Goal: Register for event/course: Register for event/course

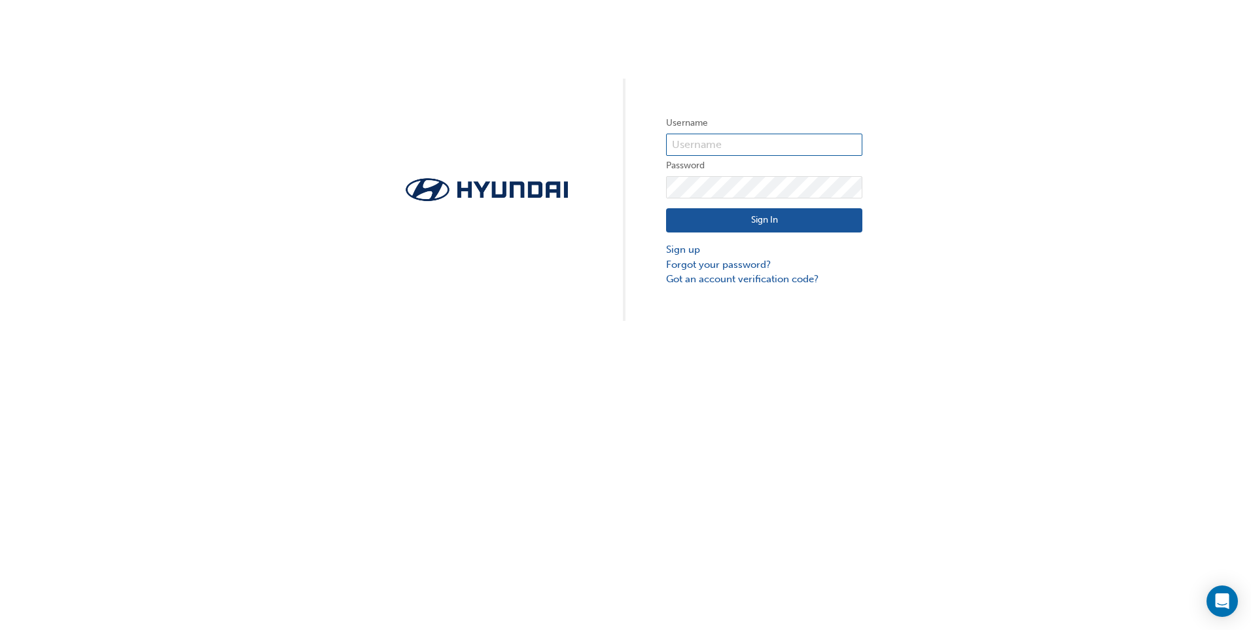
type input "28510"
click at [719, 226] on button "Sign In" at bounding box center [764, 220] width 196 height 25
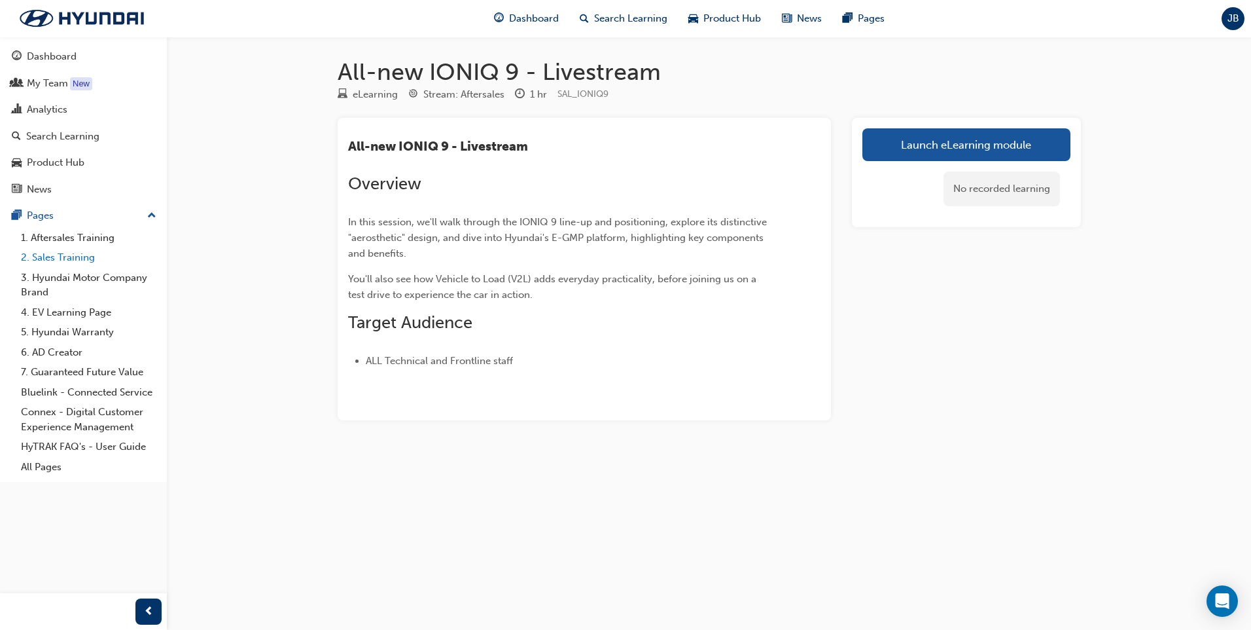
click at [89, 258] on link "2. Sales Training" at bounding box center [89, 257] width 146 height 20
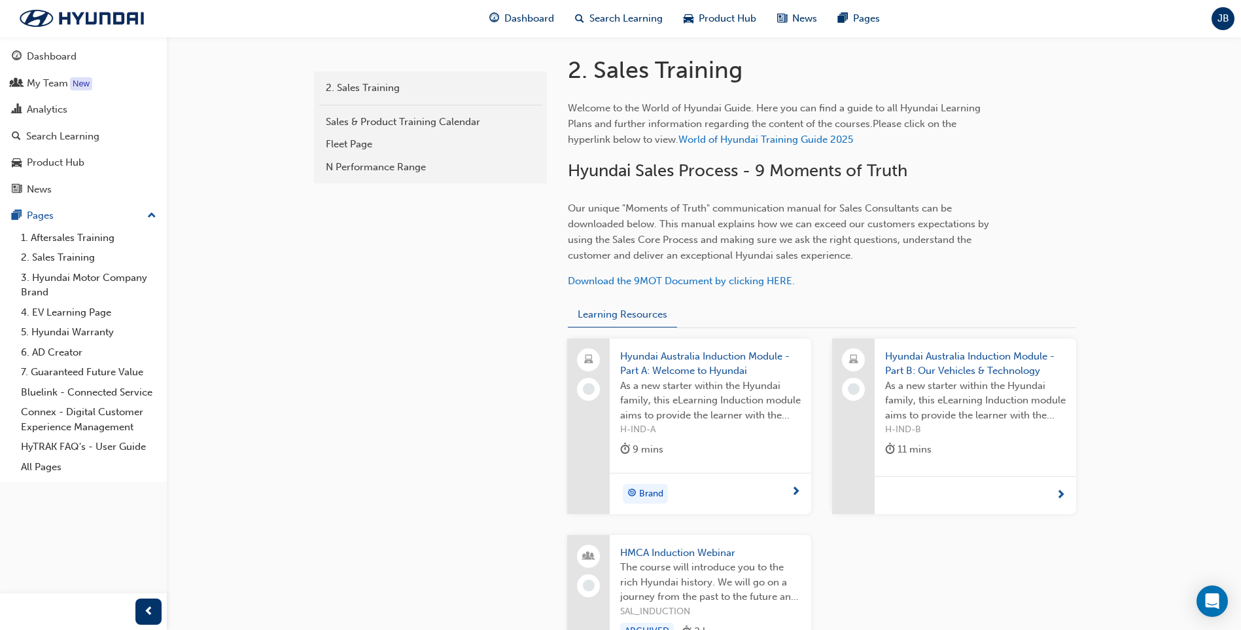
scroll to position [473, 0]
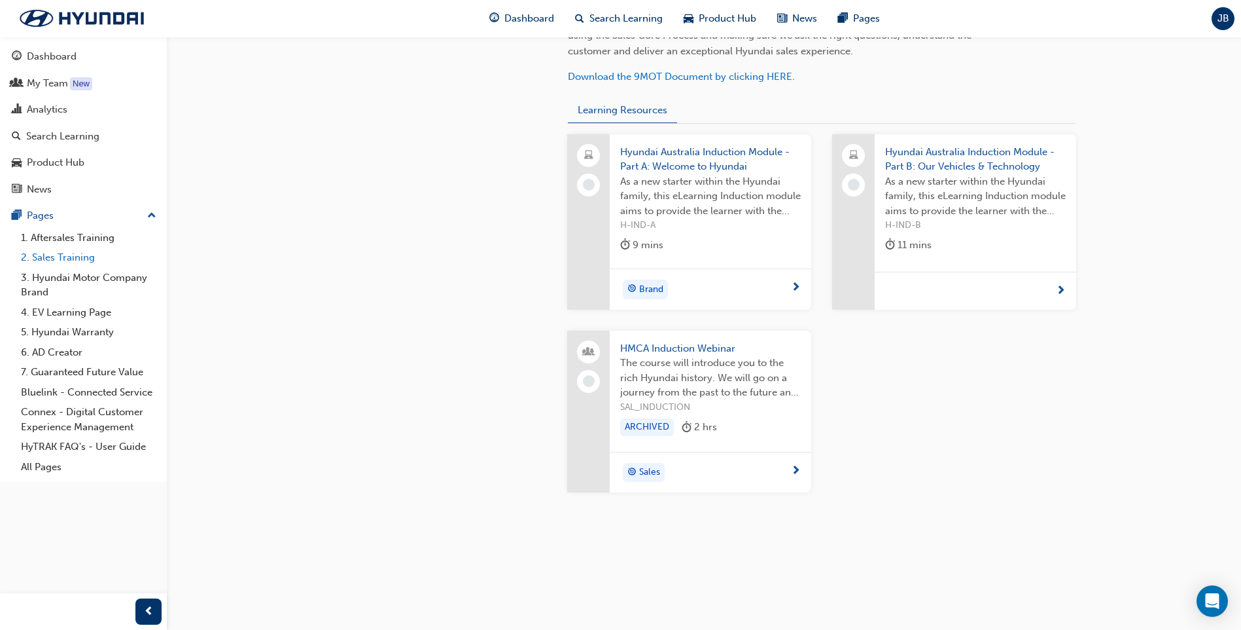
click at [63, 254] on link "2. Sales Training" at bounding box center [89, 257] width 146 height 20
click at [67, 142] on div "Search Learning" at bounding box center [62, 136] width 73 height 15
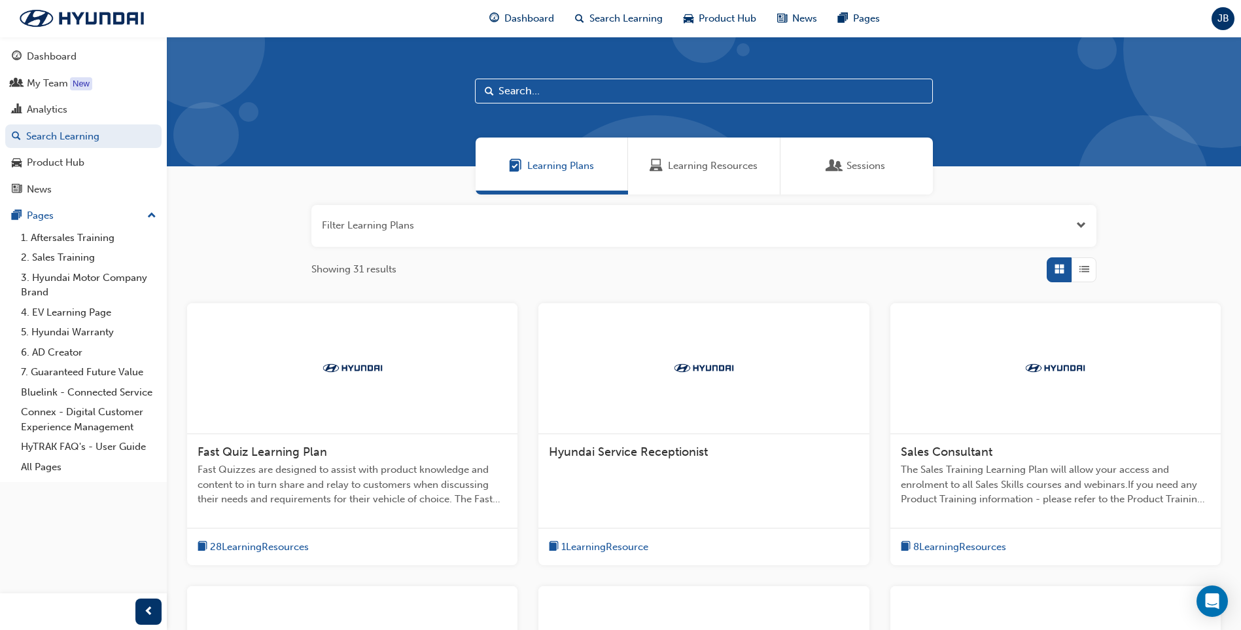
click at [558, 86] on input "text" at bounding box center [704, 91] width 458 height 25
click at [1018, 497] on span "The Sales Training Learning Plan will allow your access and enrolment to all Sa…" at bounding box center [1056, 484] width 310 height 44
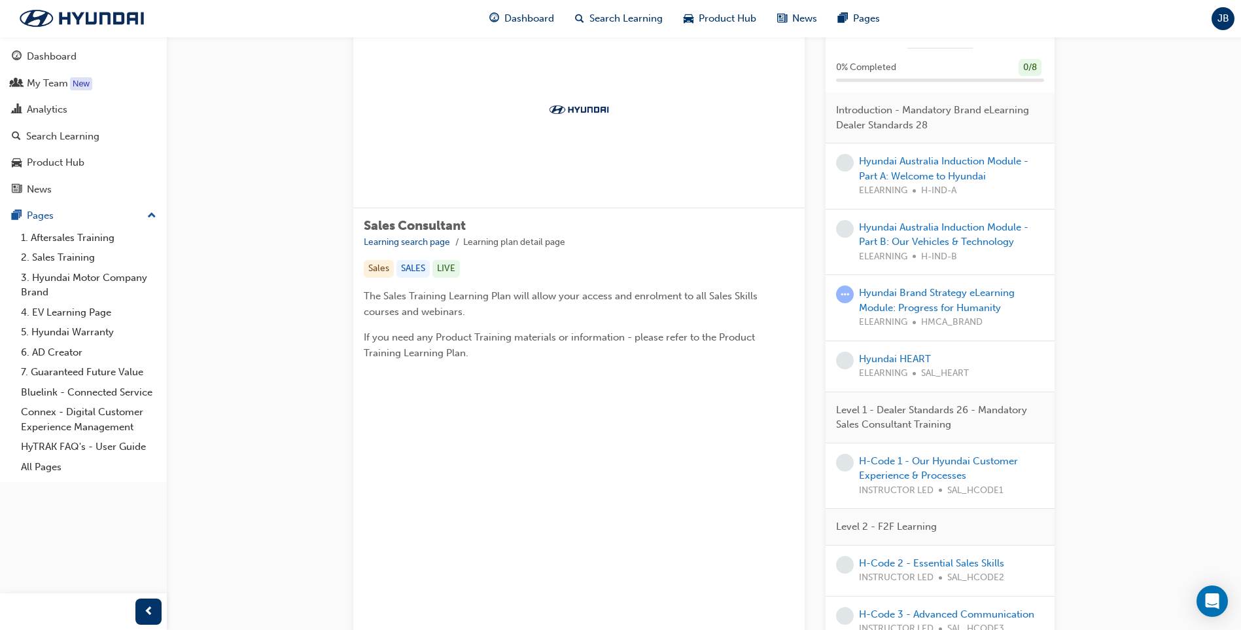
scroll to position [196, 0]
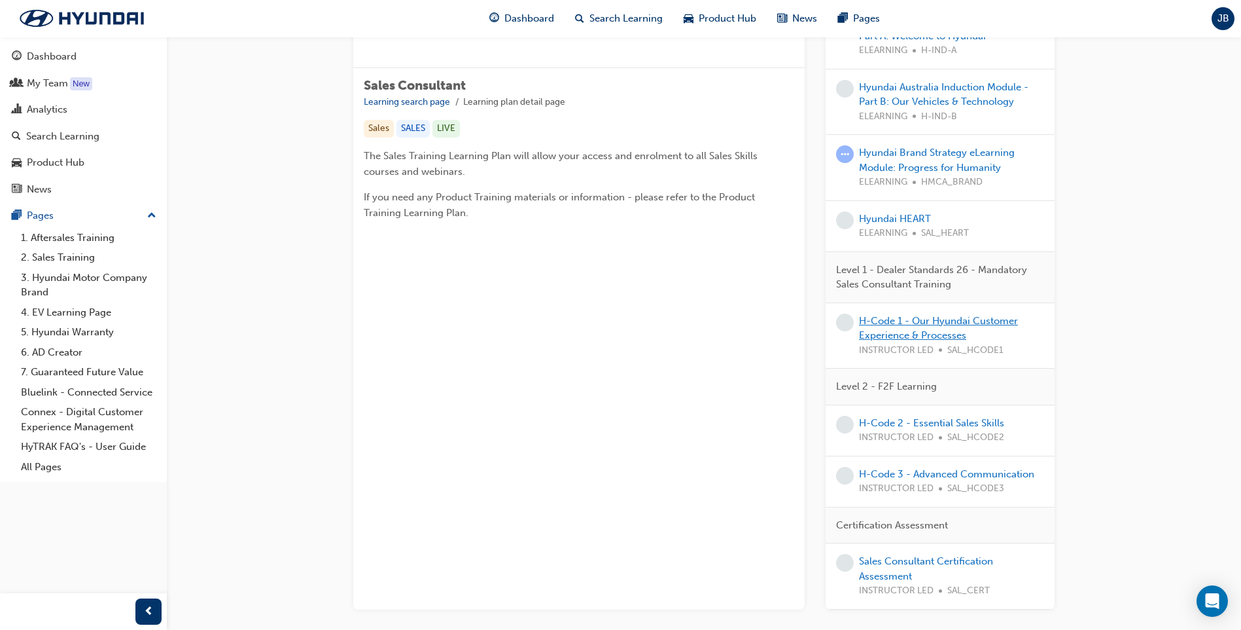
click at [925, 330] on link "H-Code 1 - Our Hyundai Customer Experience & Processes" at bounding box center [938, 328] width 159 height 27
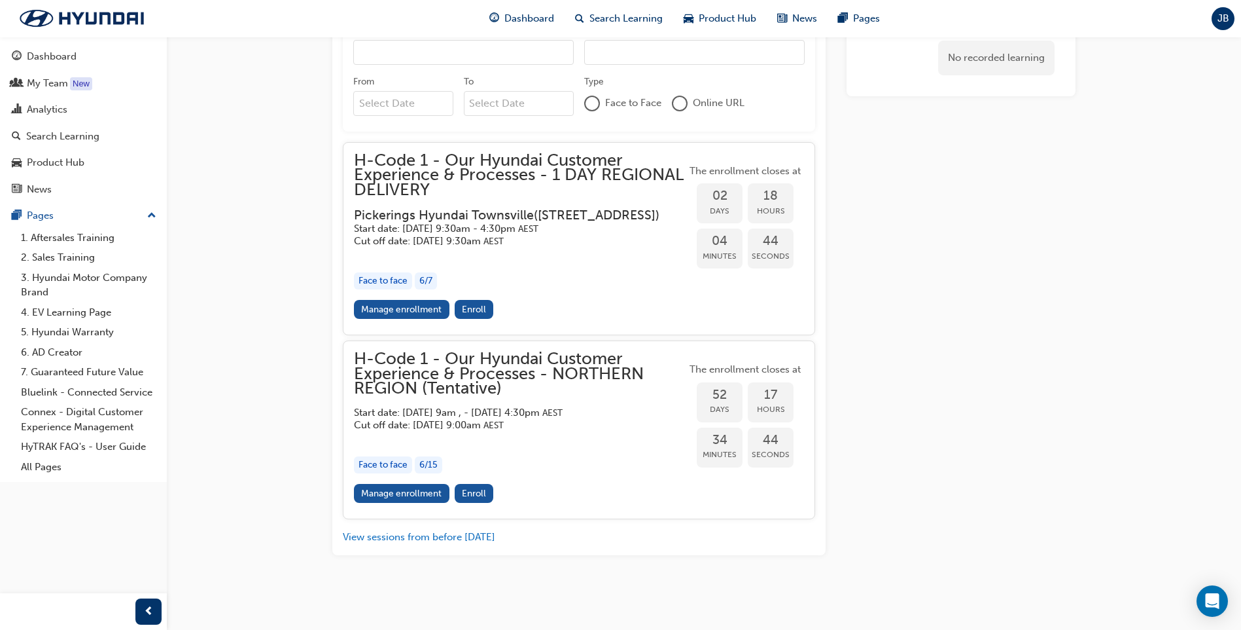
scroll to position [654, 0]
click at [475, 492] on span "Enroll" at bounding box center [474, 493] width 24 height 11
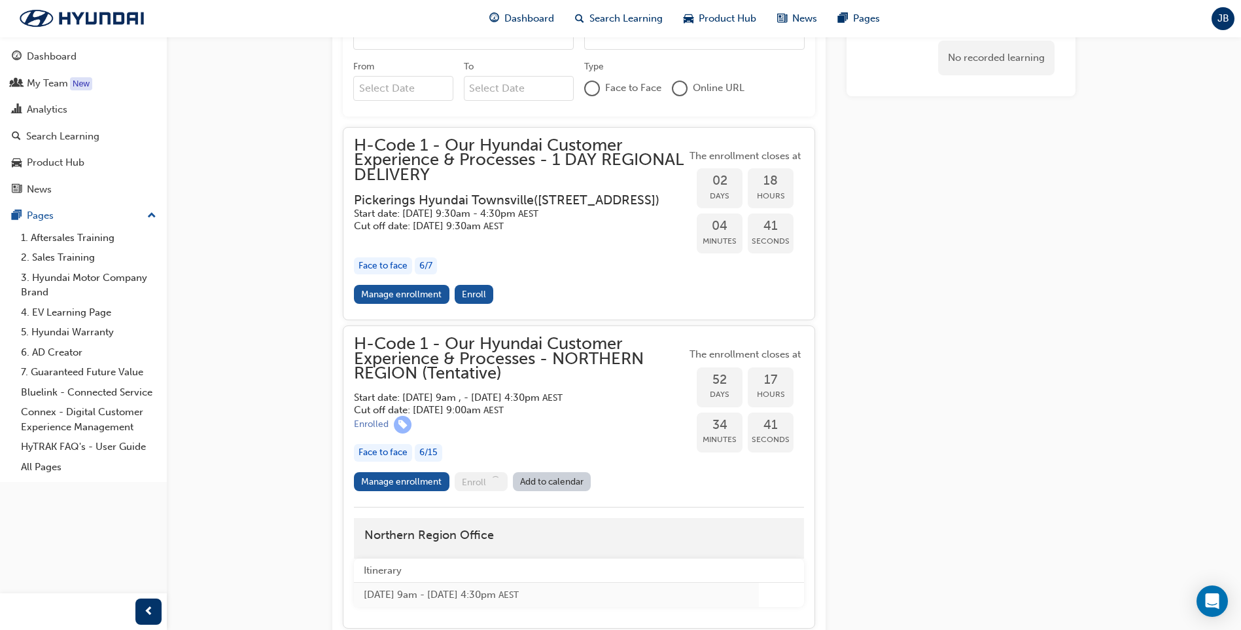
scroll to position [778, 0]
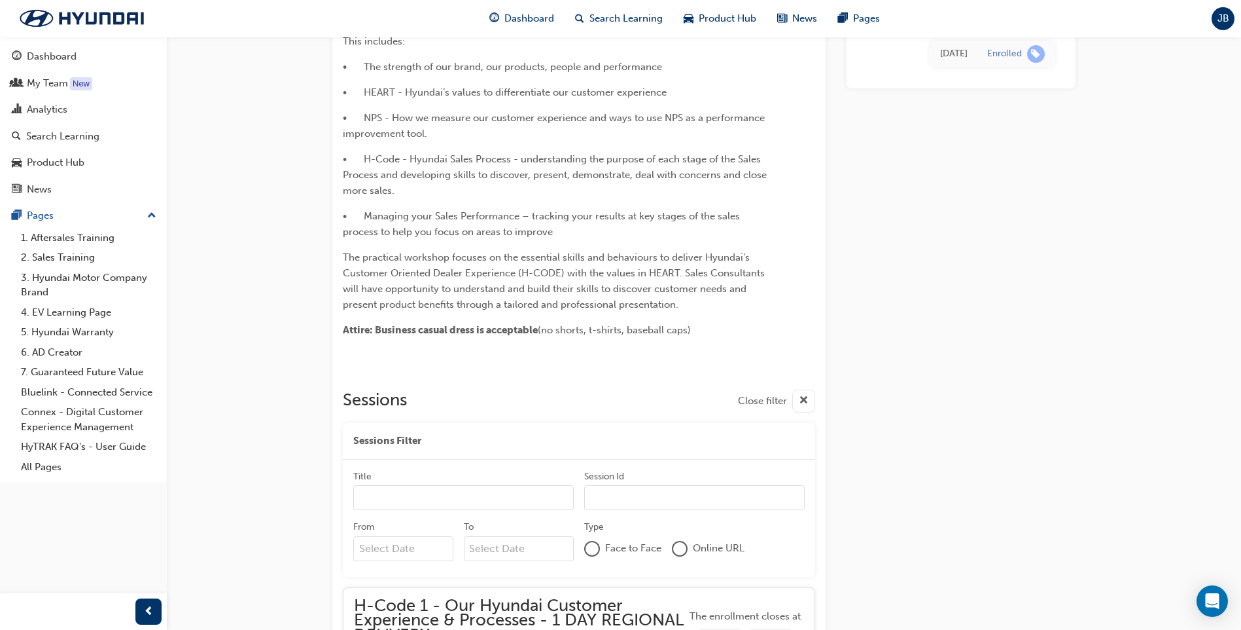
scroll to position [256, 0]
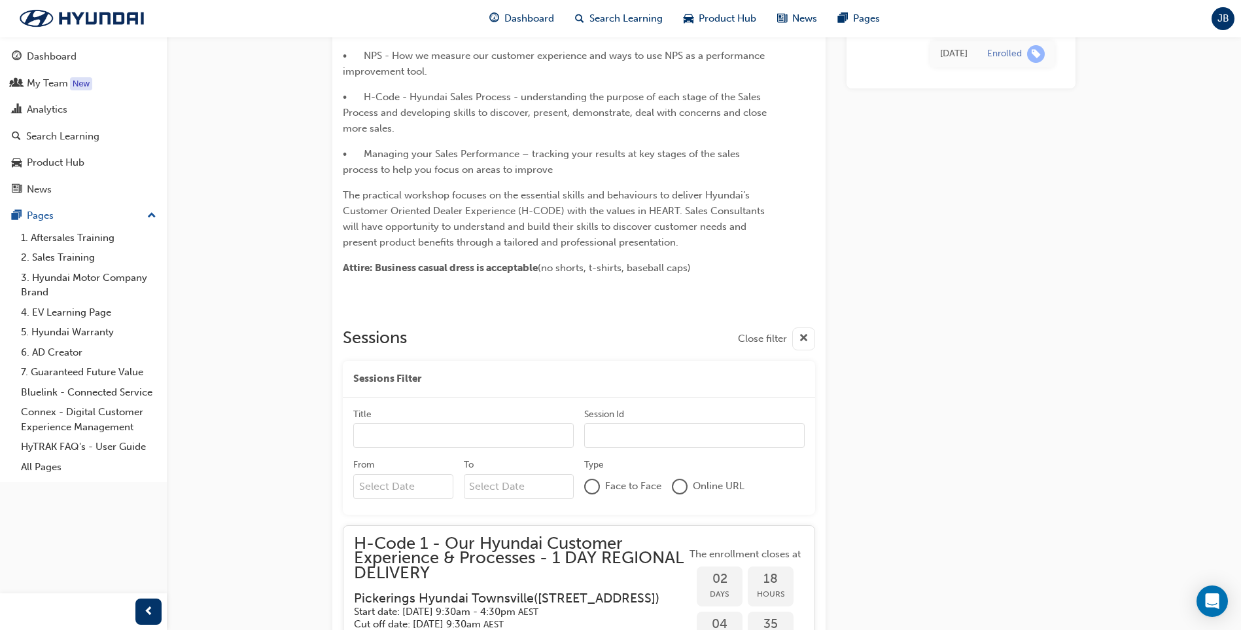
click at [426, 438] on input "Title" at bounding box center [463, 435] width 221 height 25
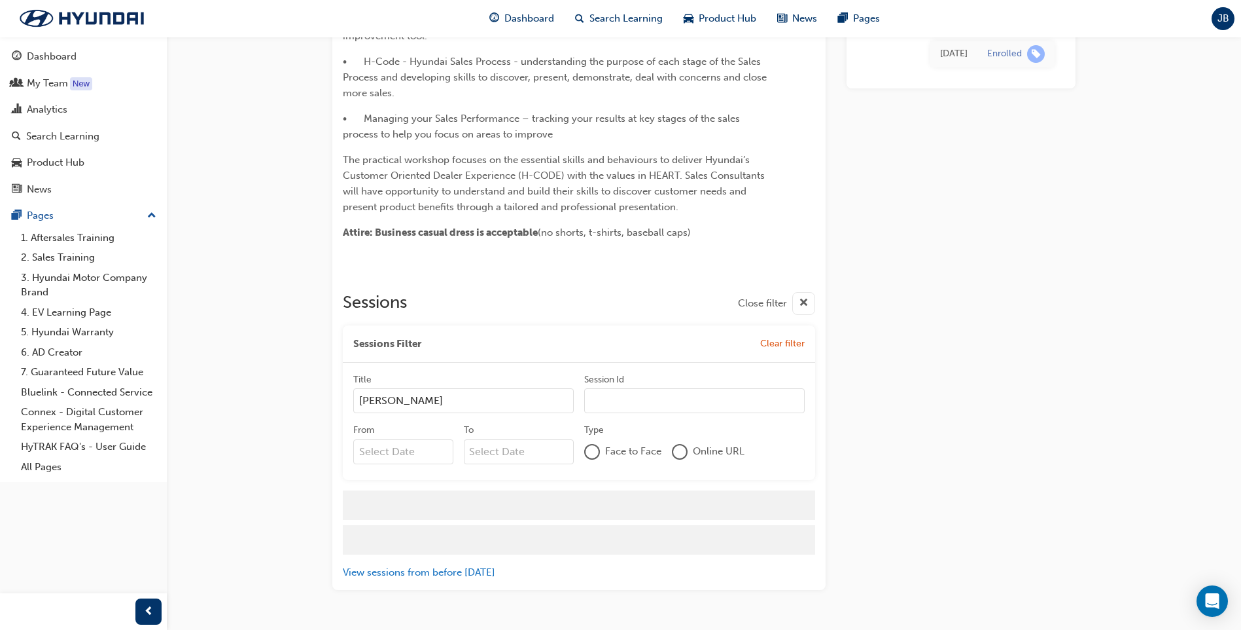
scroll to position [291, 0]
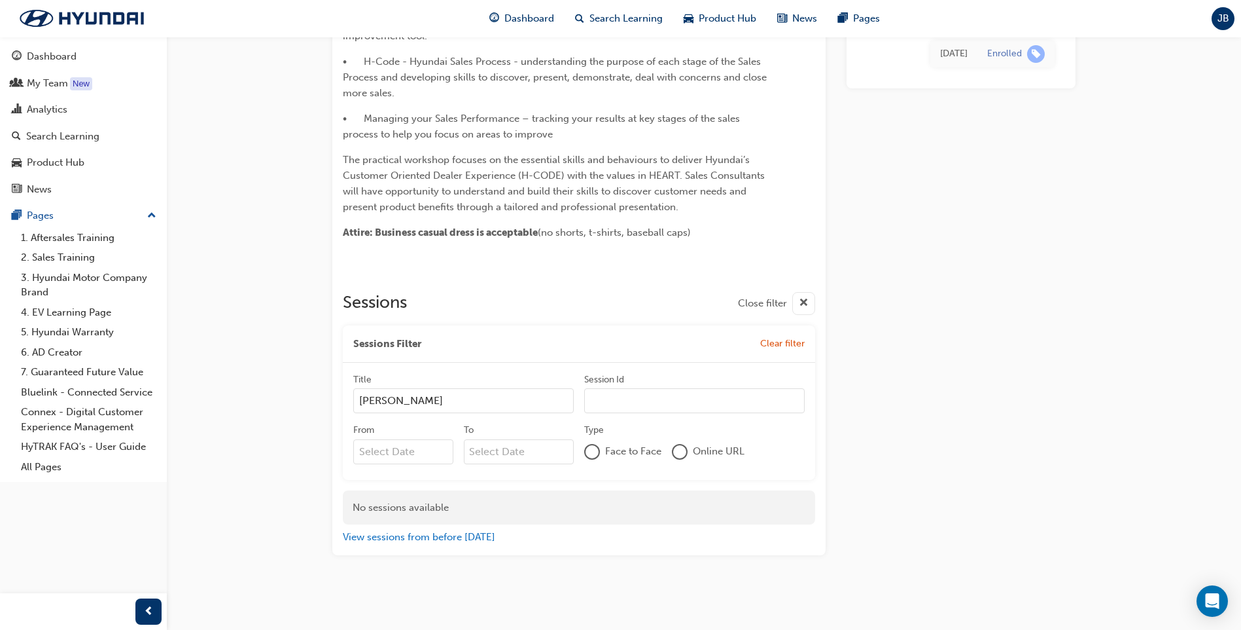
click at [457, 406] on input "Reva Maraki" at bounding box center [463, 400] width 221 height 25
type input "Reva Maraki"
click at [804, 304] on span "cross-icon" at bounding box center [804, 303] width 10 height 16
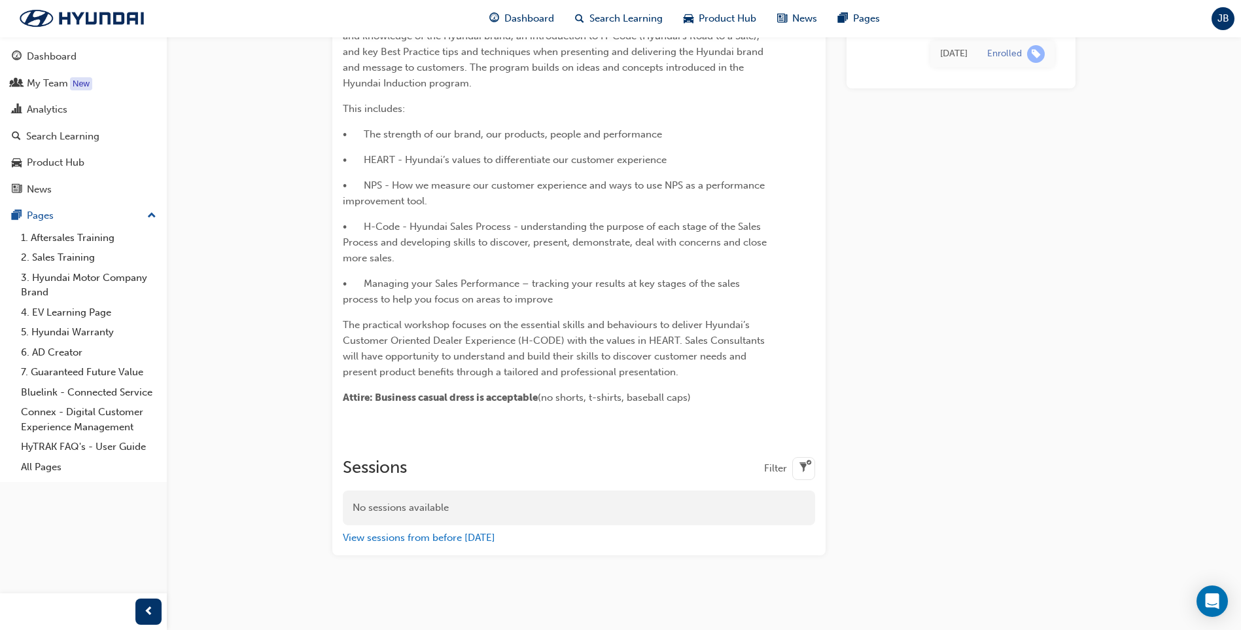
scroll to position [126, 0]
click at [618, 518] on div "No sessions available" at bounding box center [579, 507] width 472 height 35
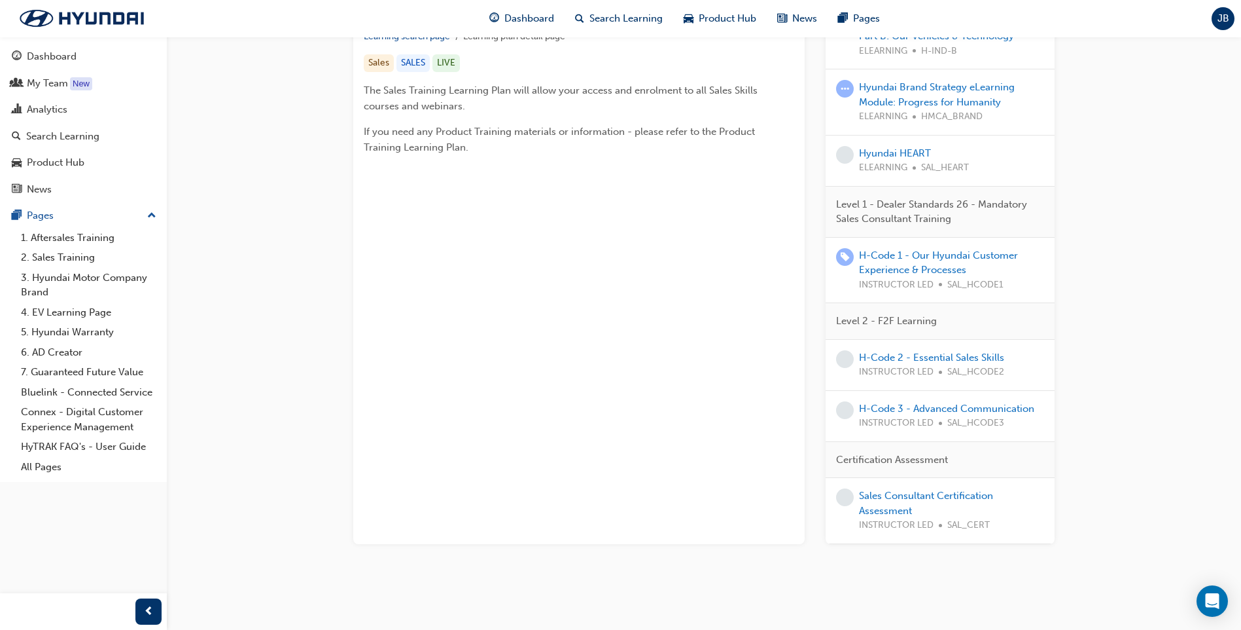
scroll to position [65, 0]
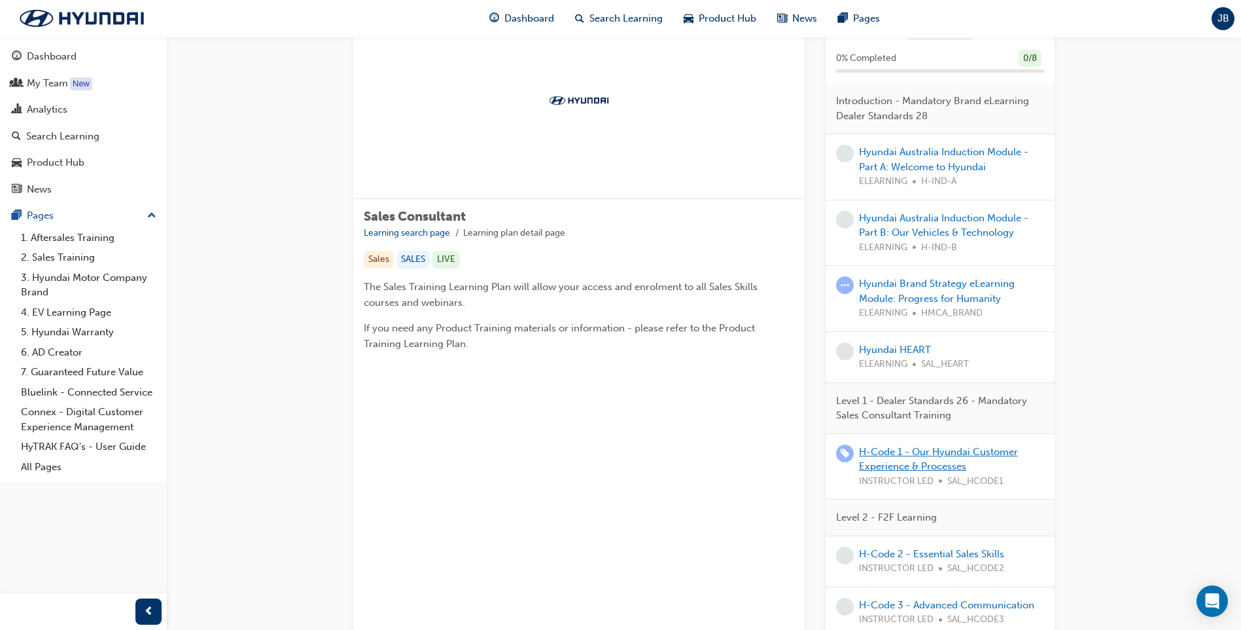
click at [938, 467] on link "H-Code 1 - Our Hyundai Customer Experience & Processes" at bounding box center [938, 459] width 159 height 27
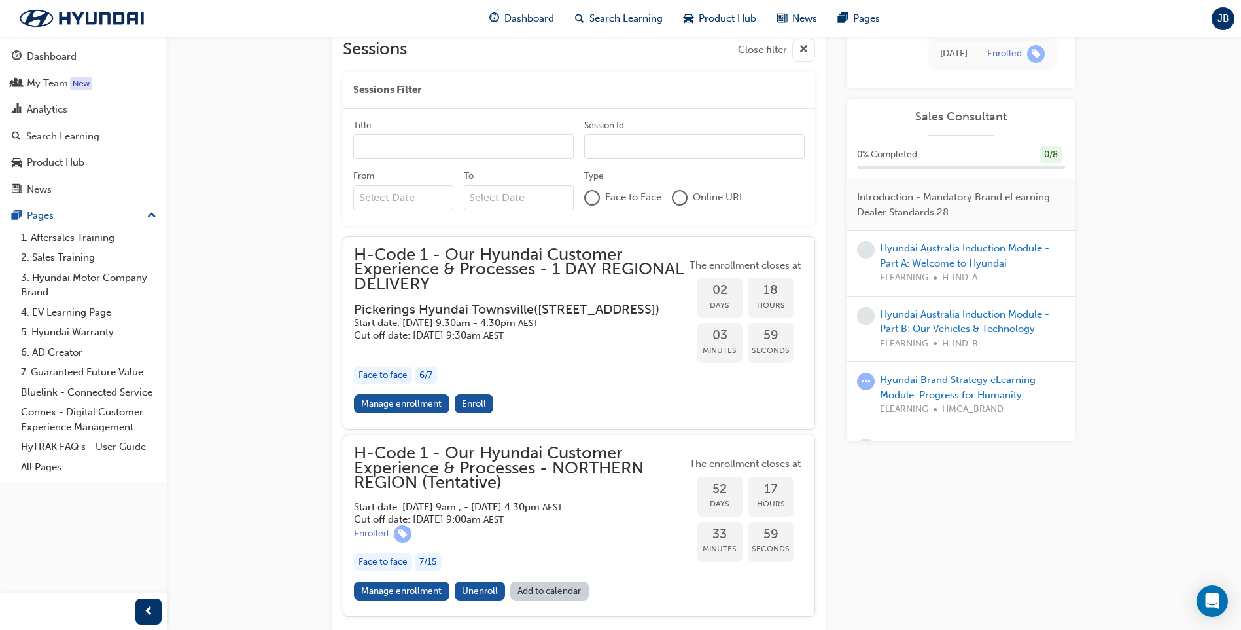
scroll to position [656, 0]
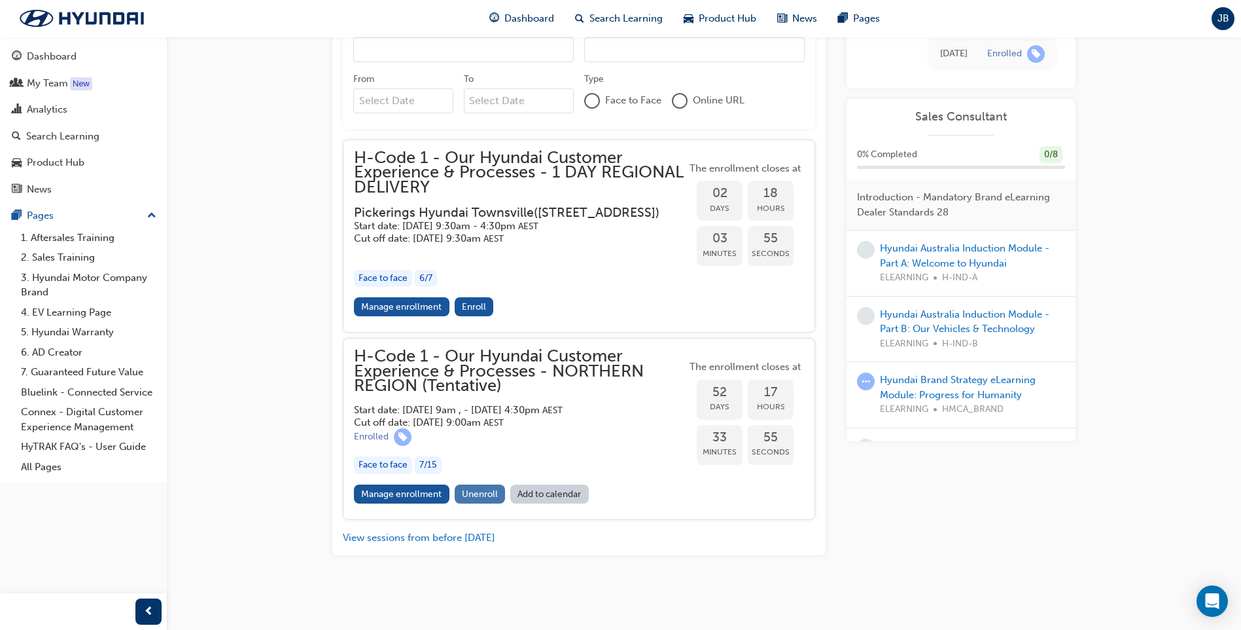
click at [485, 493] on span "Unenroll" at bounding box center [480, 493] width 36 height 11
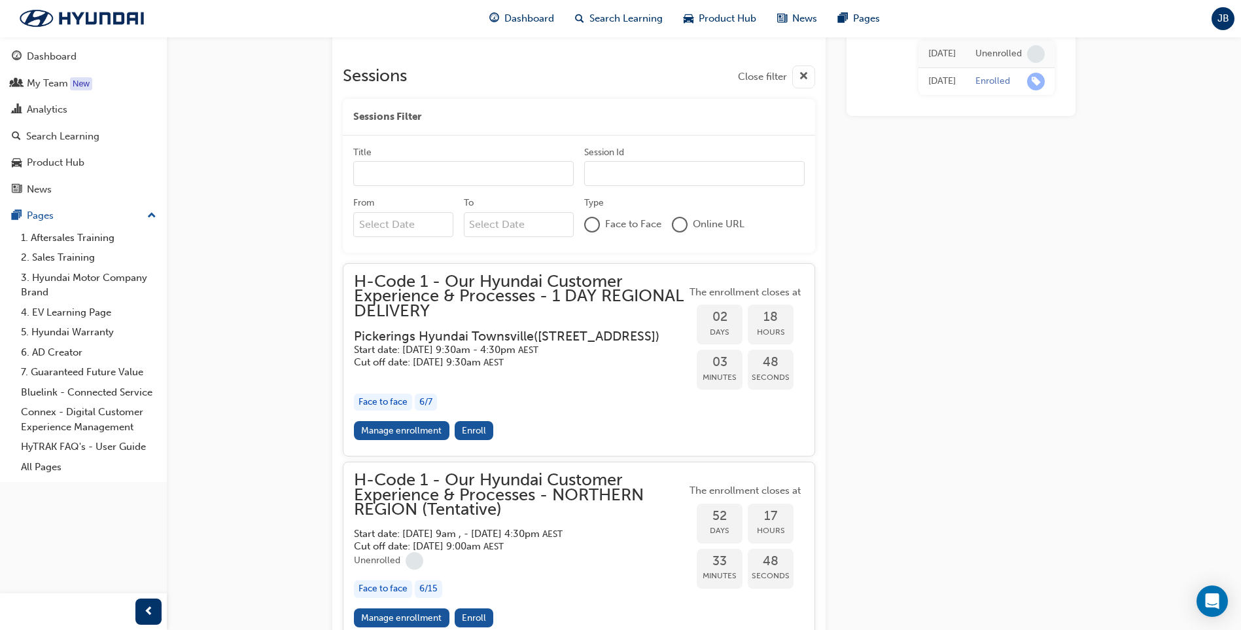
scroll to position [649, 0]
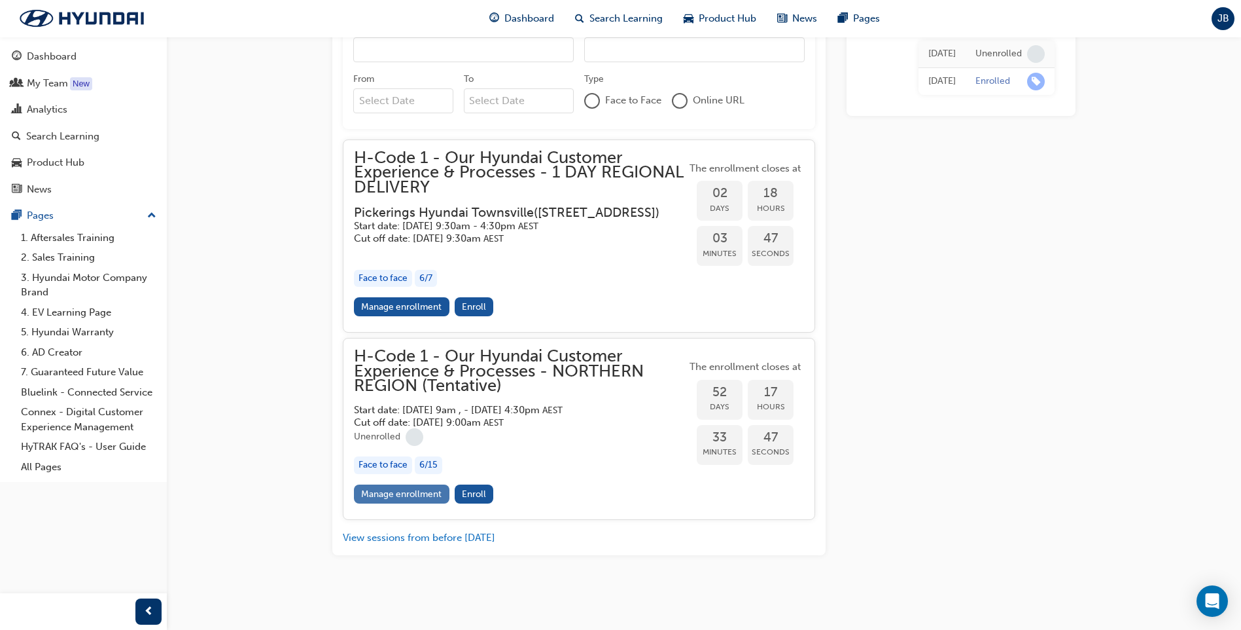
click at [414, 503] on link "Manage enrollment" at bounding box center [402, 493] width 96 height 19
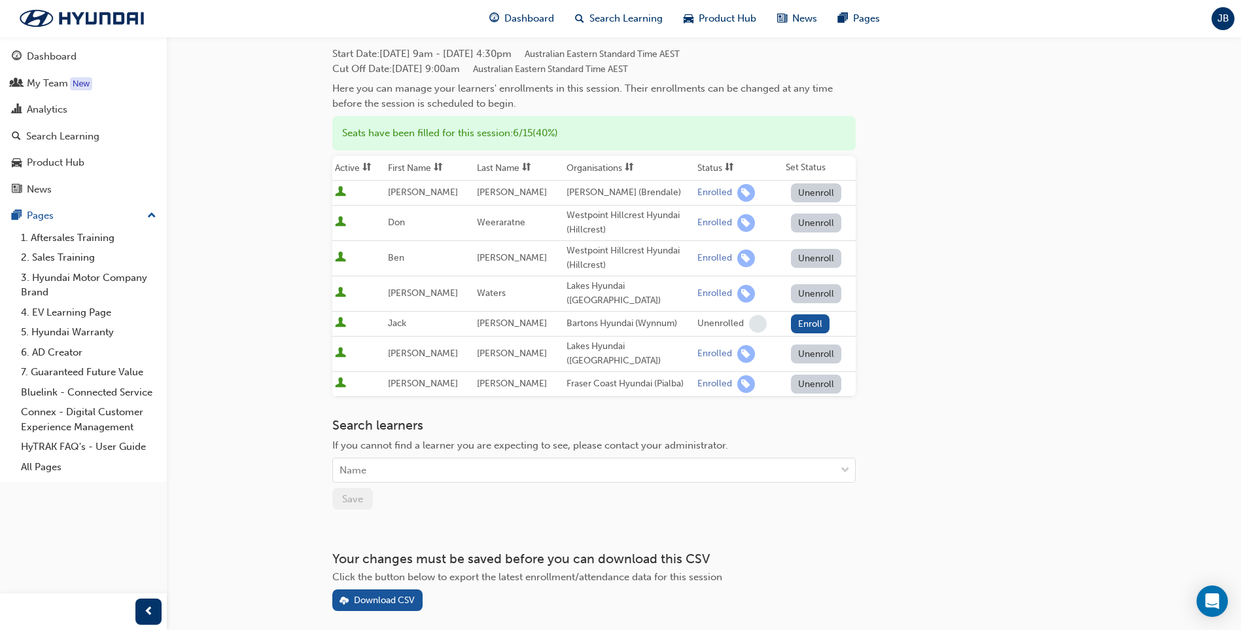
scroll to position [131, 0]
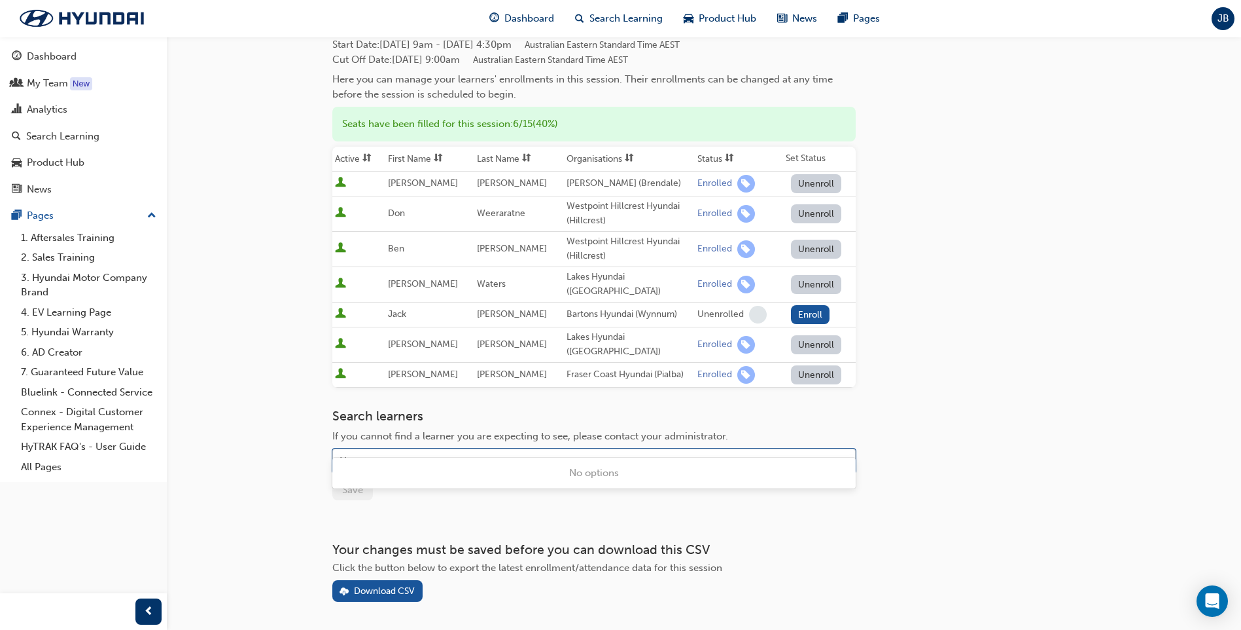
click at [380, 450] on div "Name" at bounding box center [584, 461] width 503 height 23
type input "[PERSON_NAME]"
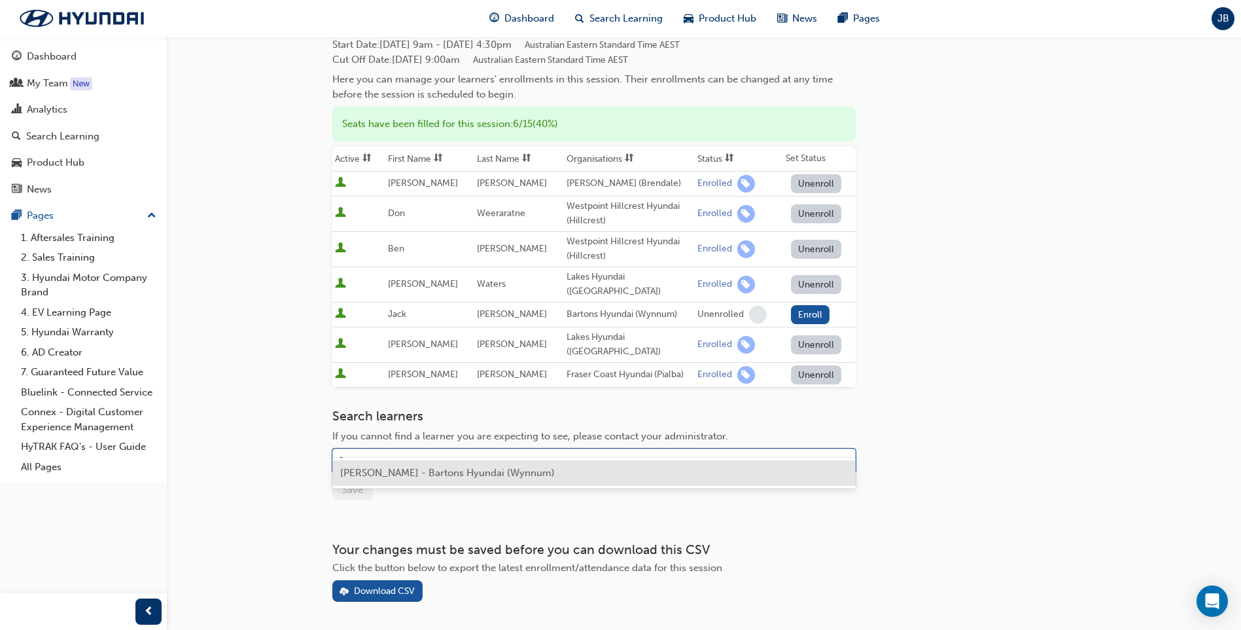
click at [355, 476] on span "[PERSON_NAME] - Bartons Hyundai (Wynnum)" at bounding box center [447, 473] width 215 height 12
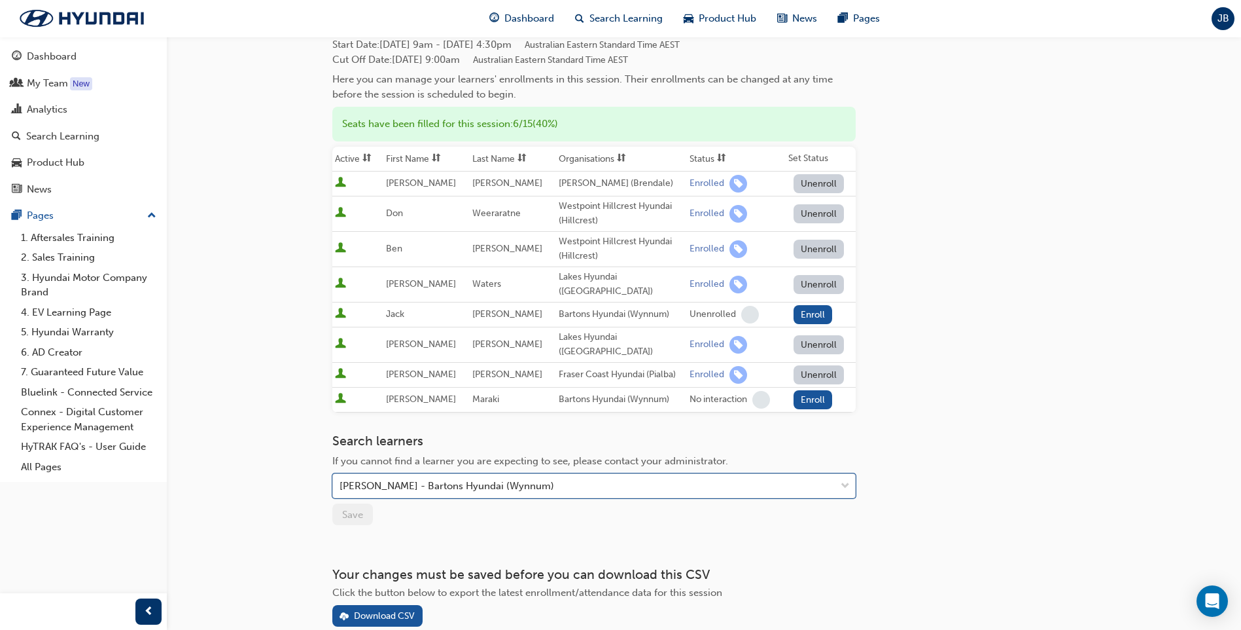
click at [440, 521] on div "Go to session detail page Manage enrollment for H-Code 1 - Our Hyundai Customer…" at bounding box center [594, 266] width 524 height 720
click at [804, 390] on button "Enroll" at bounding box center [813, 399] width 39 height 19
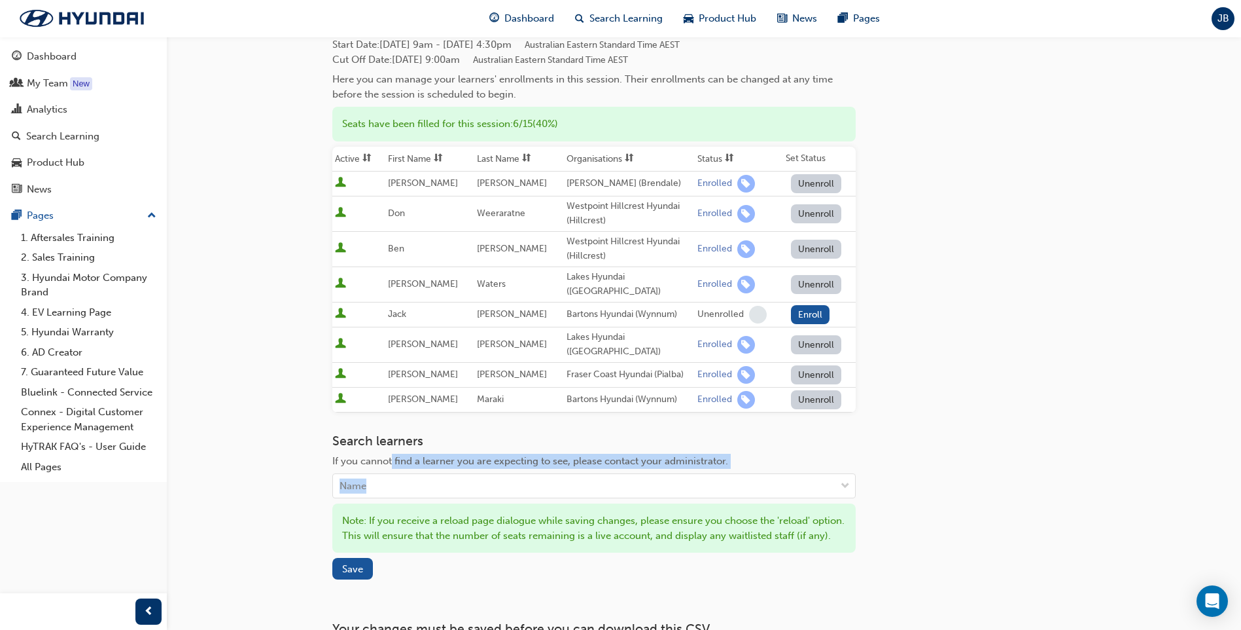
click at [393, 447] on div "Search learners If you cannot find a learner you are expecting to see, please c…" at bounding box center [594, 465] width 524 height 65
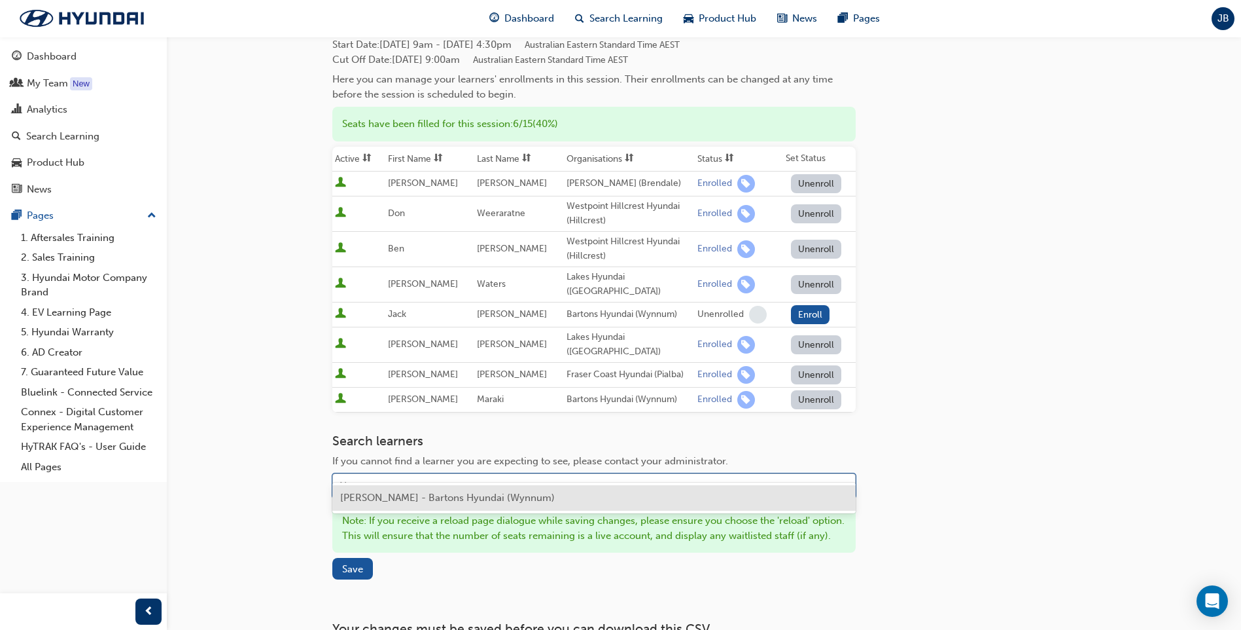
drag, startPoint x: 393, startPoint y: 447, endPoint x: 380, endPoint y: 472, distance: 28.4
click at [380, 474] on div "Name" at bounding box center [584, 485] width 503 height 23
click at [363, 566] on button "Save" at bounding box center [352, 569] width 41 height 22
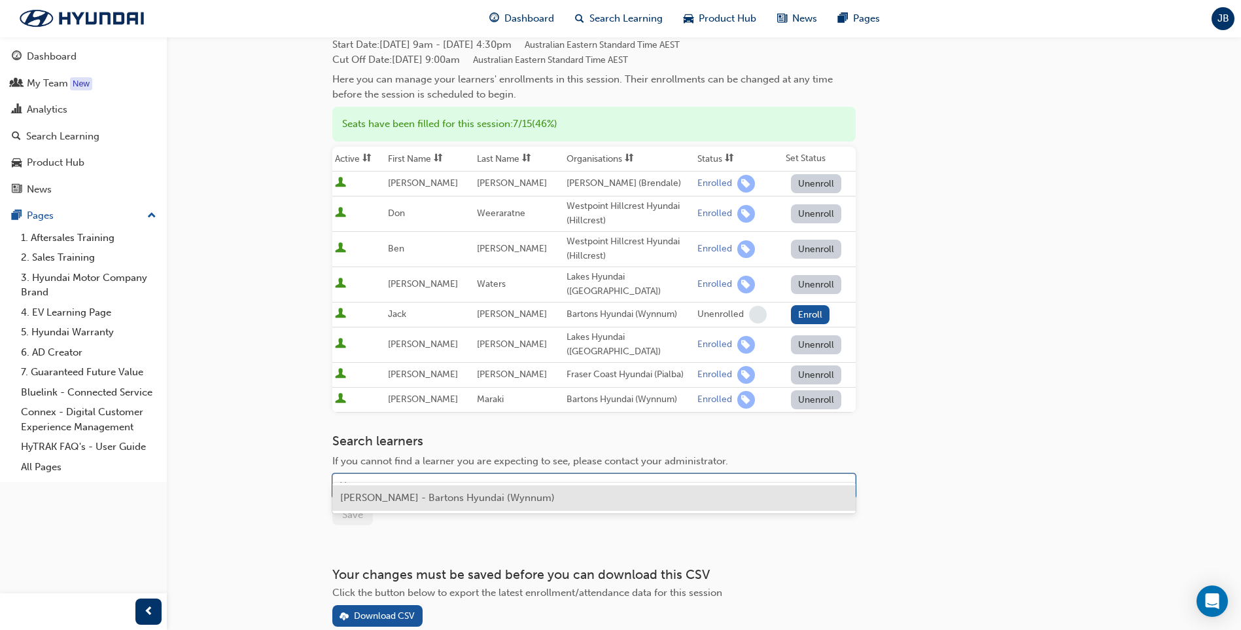
click at [413, 474] on div "Name" at bounding box center [584, 485] width 503 height 23
type input "sis"
click at [399, 492] on span "[PERSON_NAME] Hyundai (Wynnum)" at bounding box center [424, 497] width 169 height 12
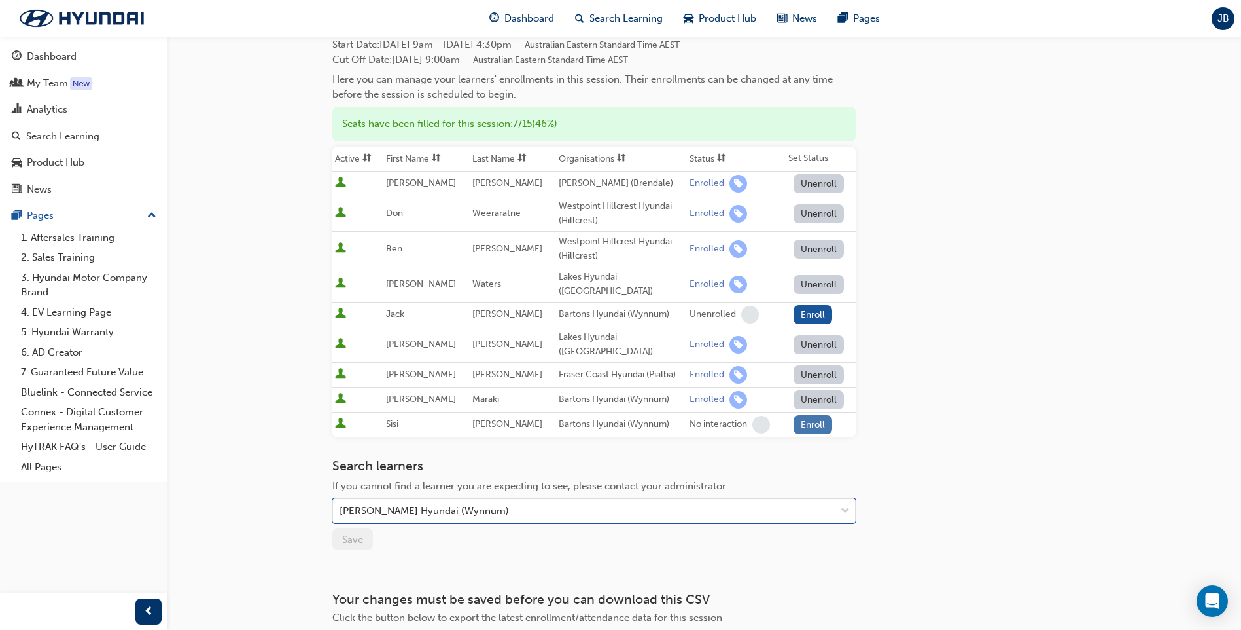
click at [829, 415] on button "Enroll" at bounding box center [813, 424] width 39 height 19
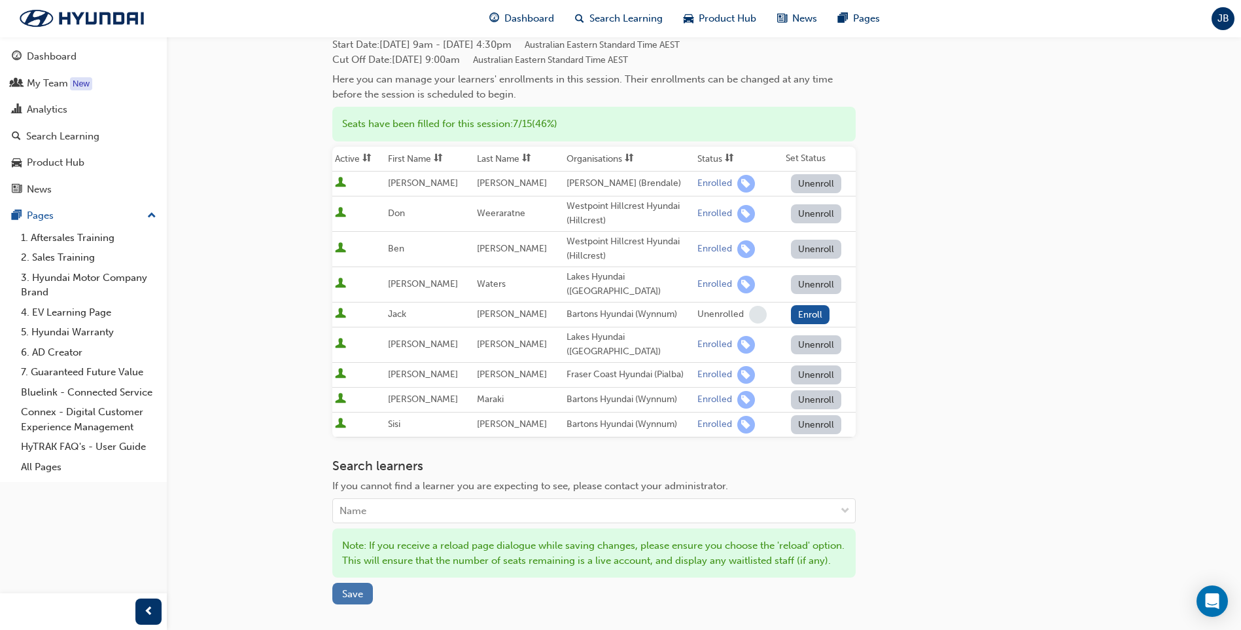
click at [361, 582] on button "Save" at bounding box center [352, 593] width 41 height 22
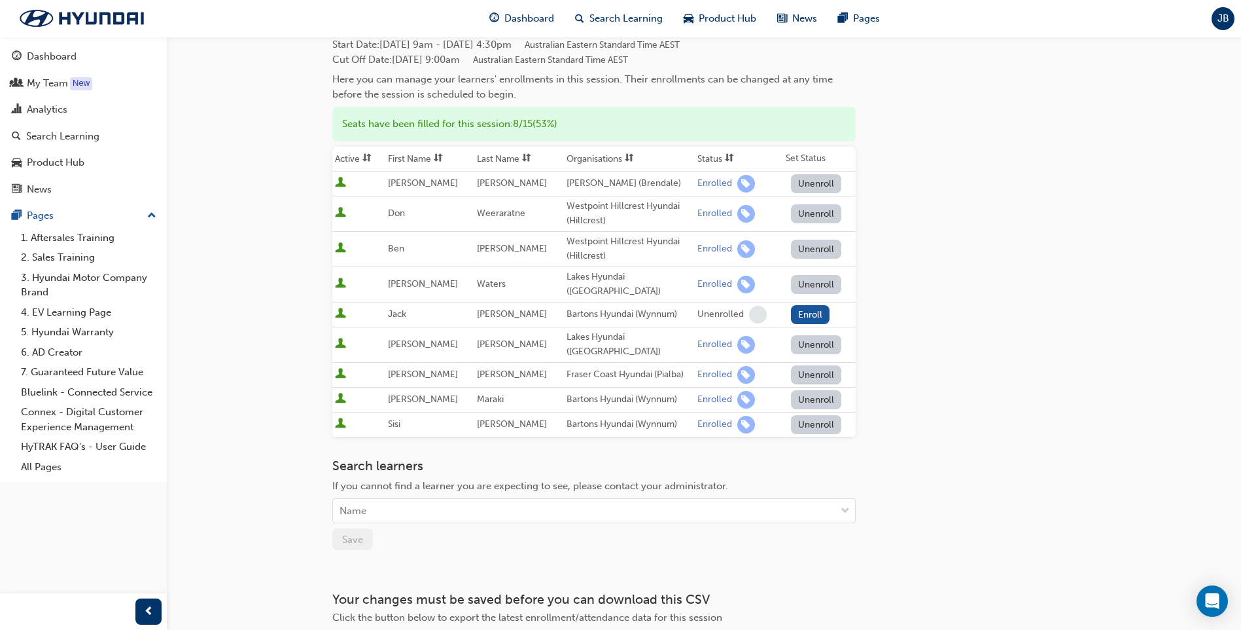
drag, startPoint x: 1021, startPoint y: 242, endPoint x: 1003, endPoint y: 263, distance: 27.4
click at [1003, 263] on div "Go to session detail page Manage enrollment for H-Code 1 - Our Hyundai Customer…" at bounding box center [703, 278] width 743 height 745
